Goal: Use online tool/utility: Utilize a website feature to perform a specific function

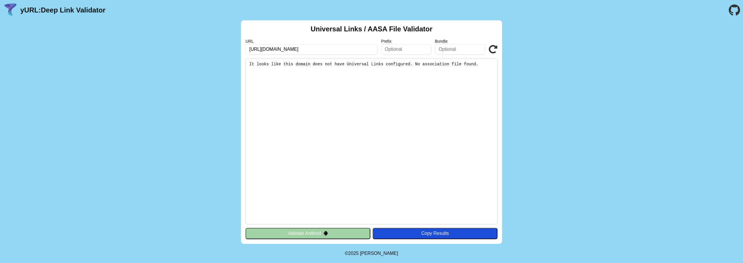
click at [272, 49] on input "[URL][DOMAIN_NAME]" at bounding box center [311, 49] width 132 height 10
type input "[URL][DOMAIN_NAME]"
click at [491, 48] on icon at bounding box center [493, 49] width 9 height 9
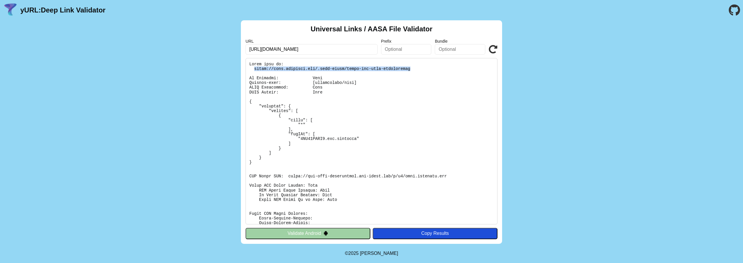
drag, startPoint x: 254, startPoint y: 68, endPoint x: 411, endPoint y: 68, distance: 157.6
click at [411, 68] on pre at bounding box center [371, 141] width 252 height 166
copy pre "https://link.seedtime.app/.well-known/apple-app-site-association"
